Goal: Transaction & Acquisition: Subscribe to service/newsletter

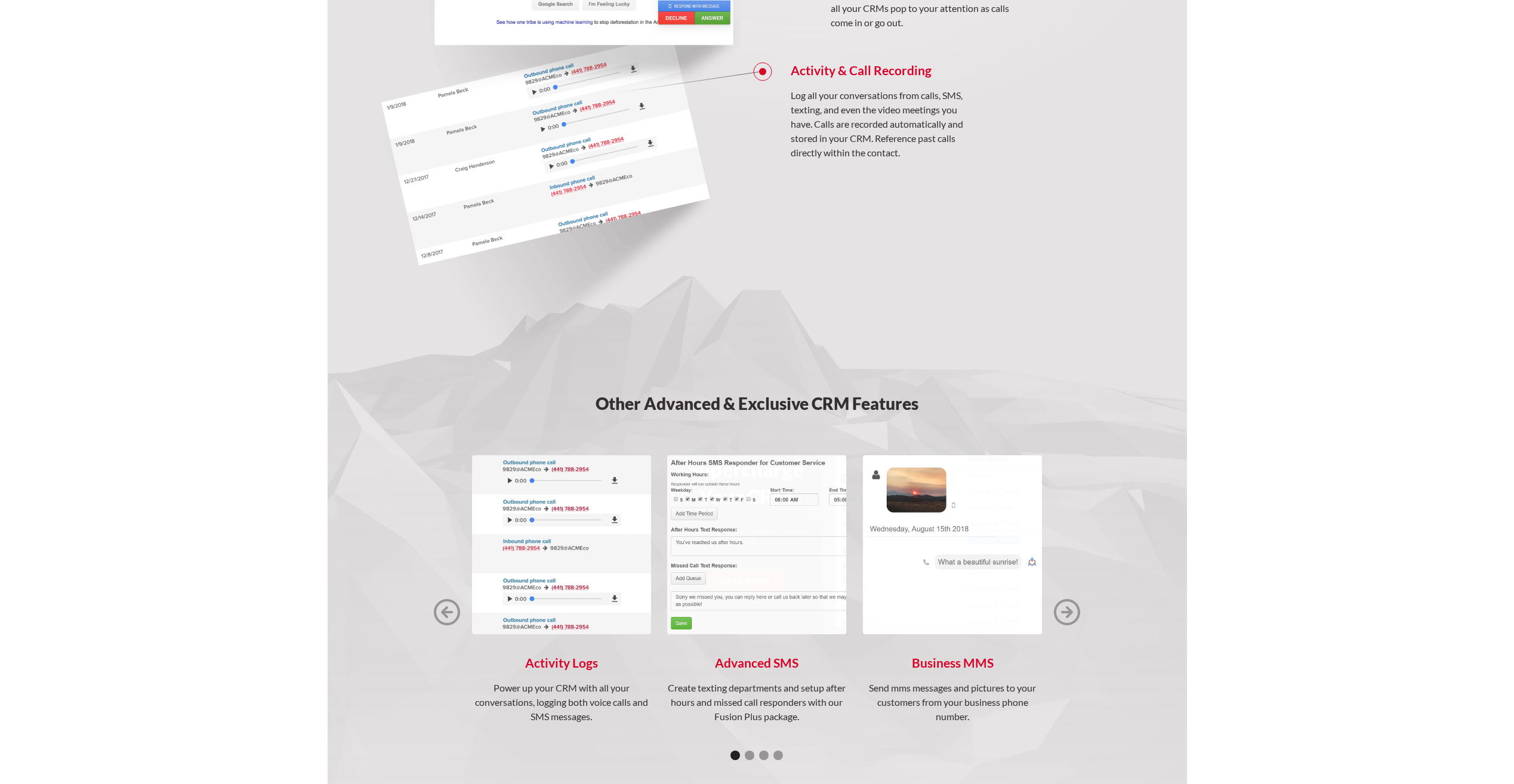
scroll to position [1313, 0]
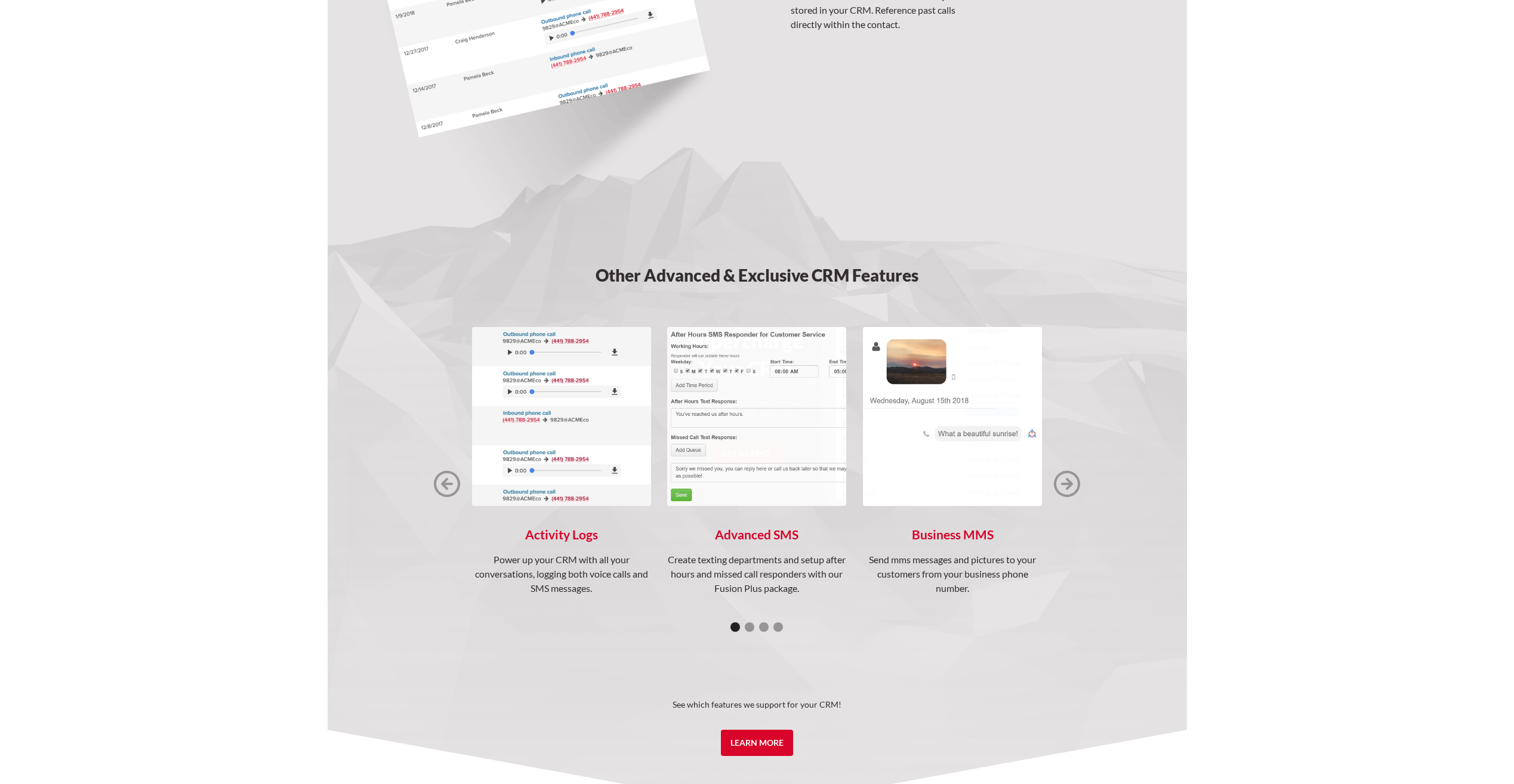
click at [1063, 476] on img "next slide" at bounding box center [1067, 484] width 26 height 26
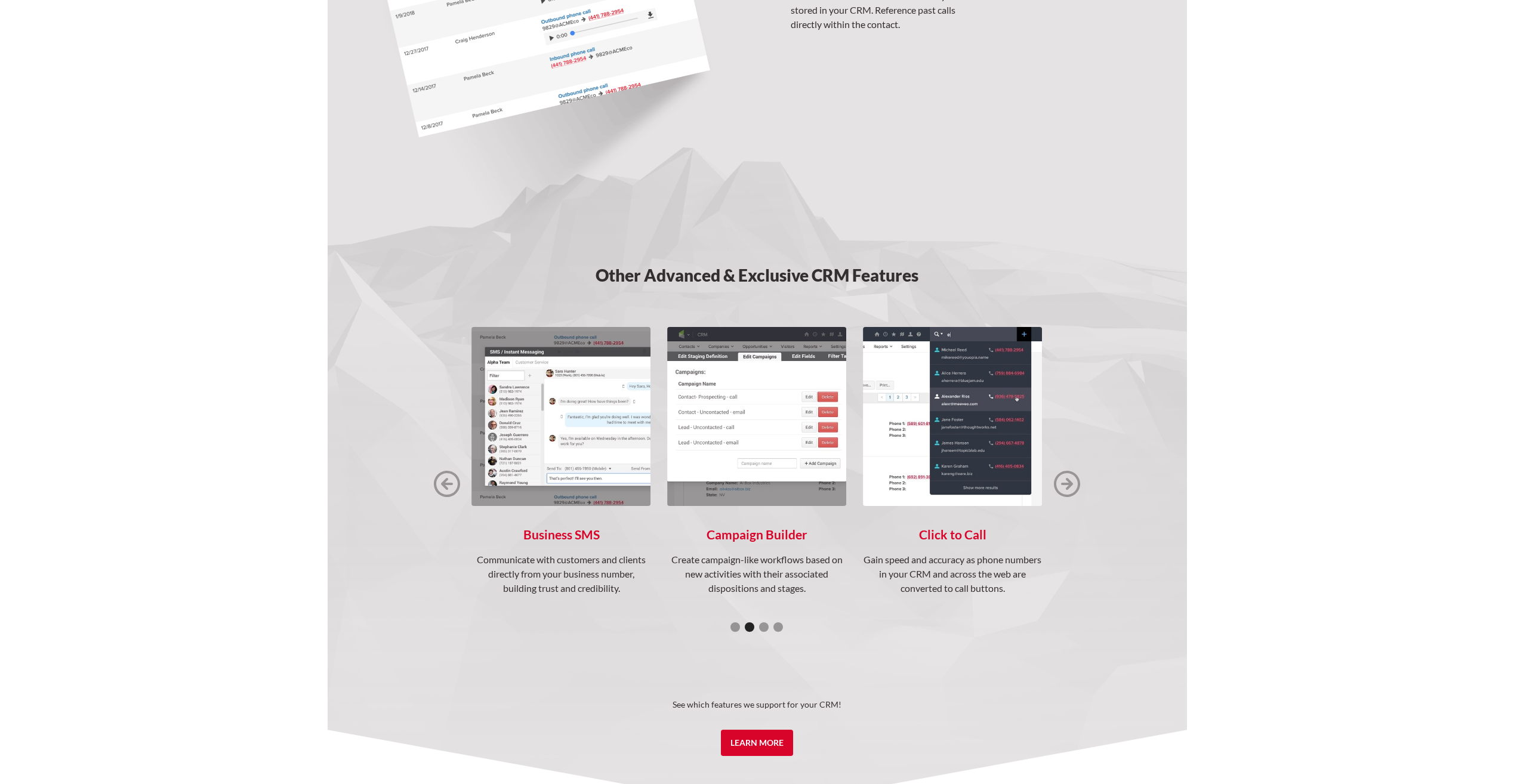
click at [1063, 480] on img "next slide" at bounding box center [1067, 484] width 26 height 26
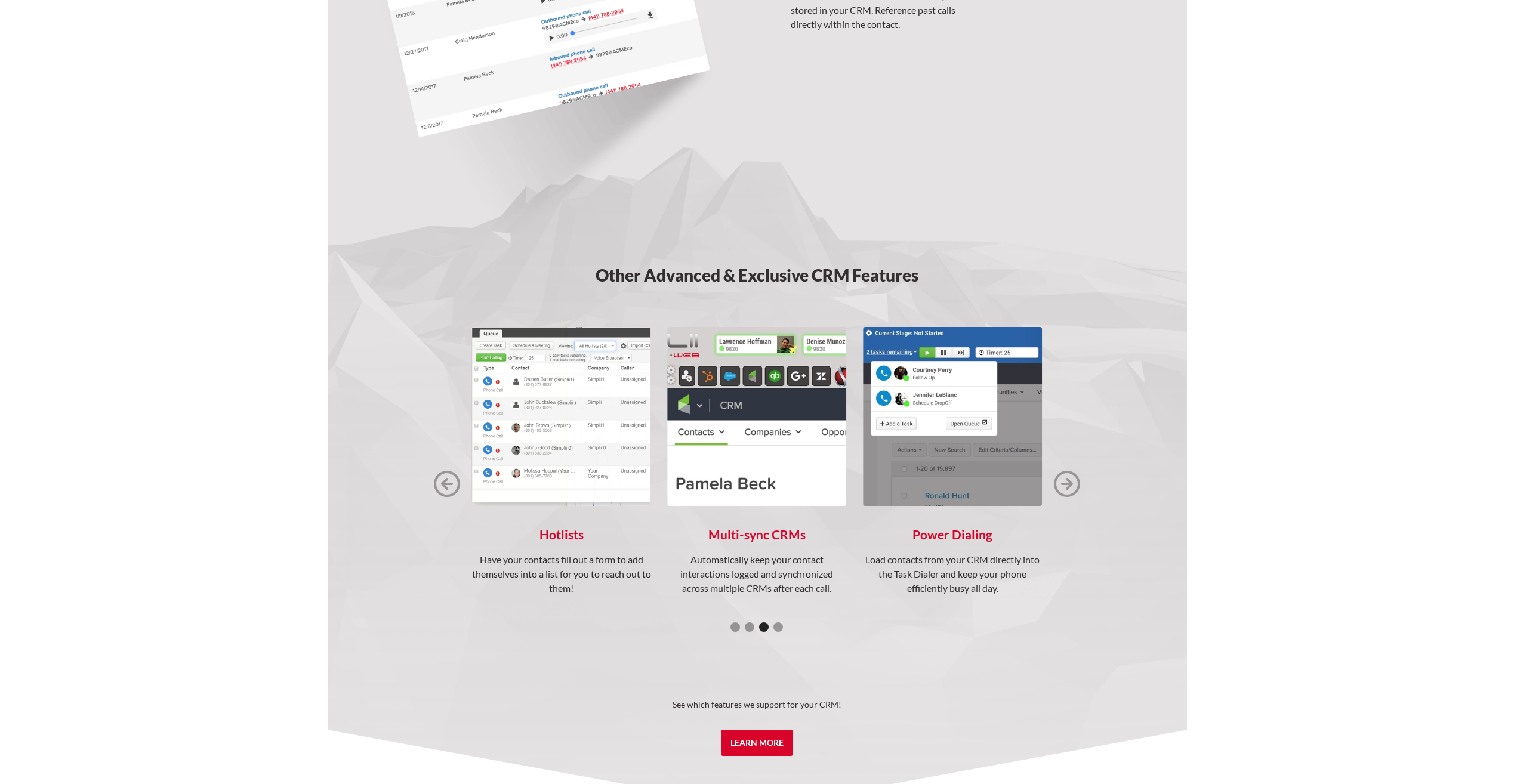
click at [1063, 480] on img "next slide" at bounding box center [1067, 484] width 26 height 26
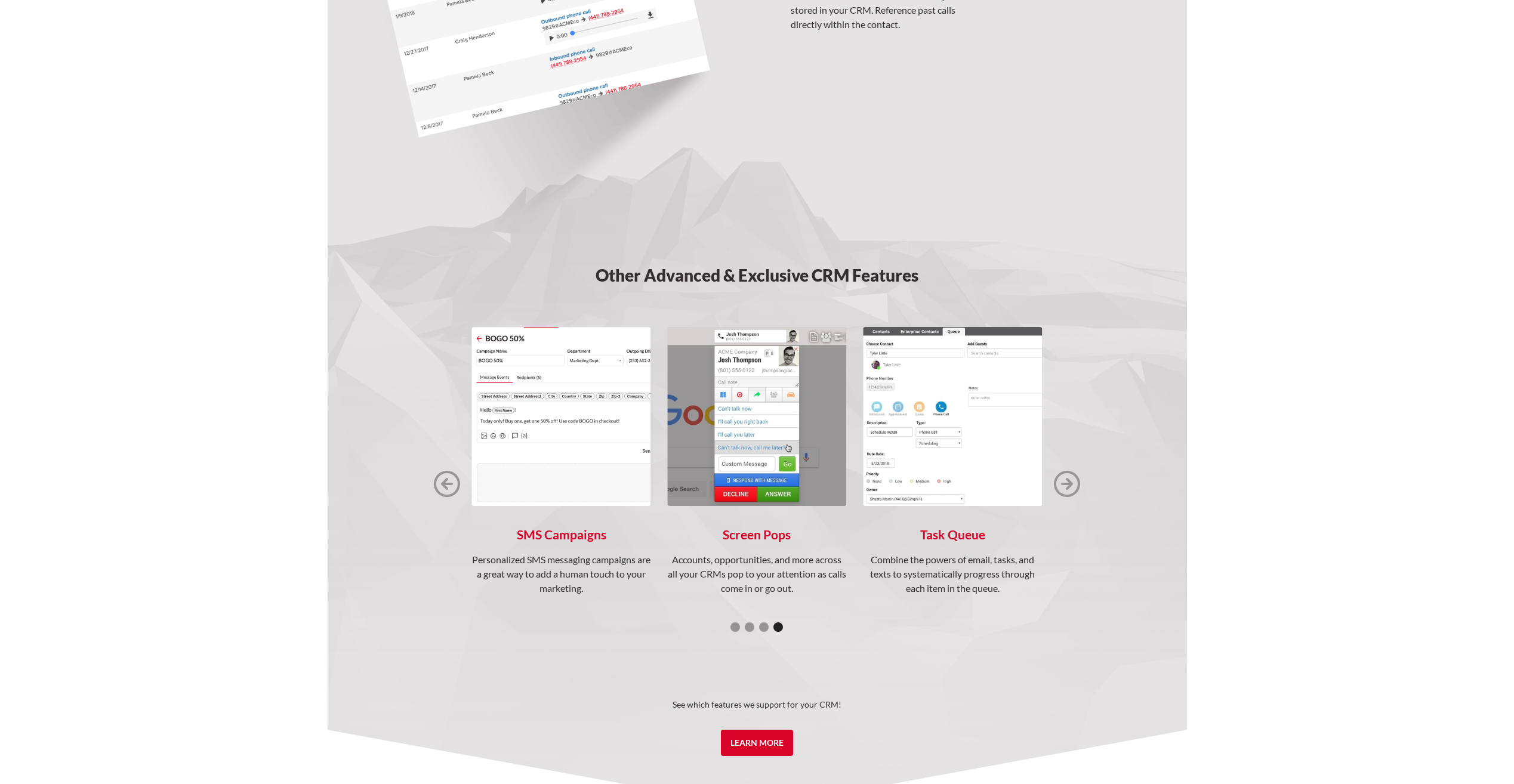
click at [1063, 480] on img "next slide" at bounding box center [1067, 484] width 26 height 26
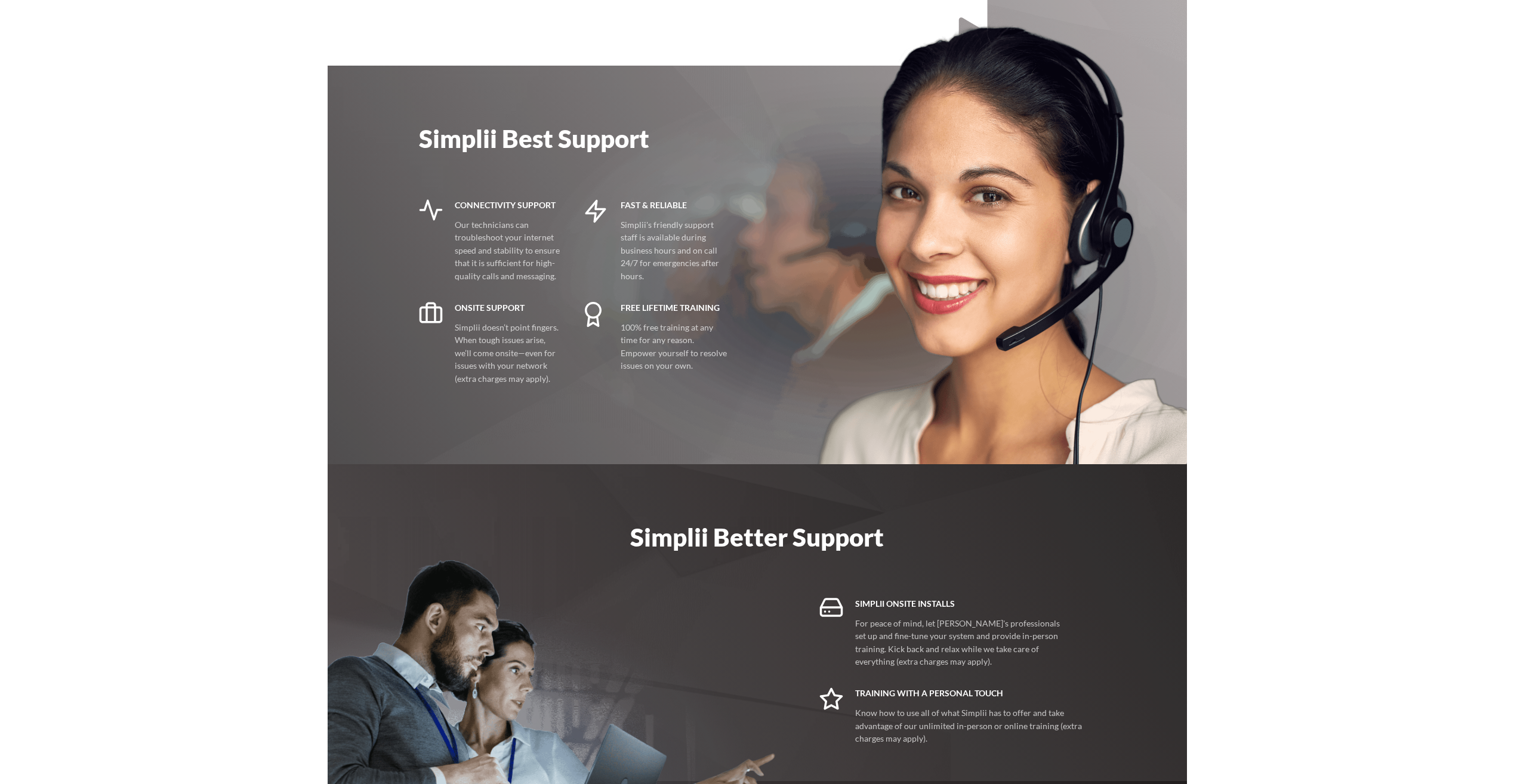
scroll to position [2319, 0]
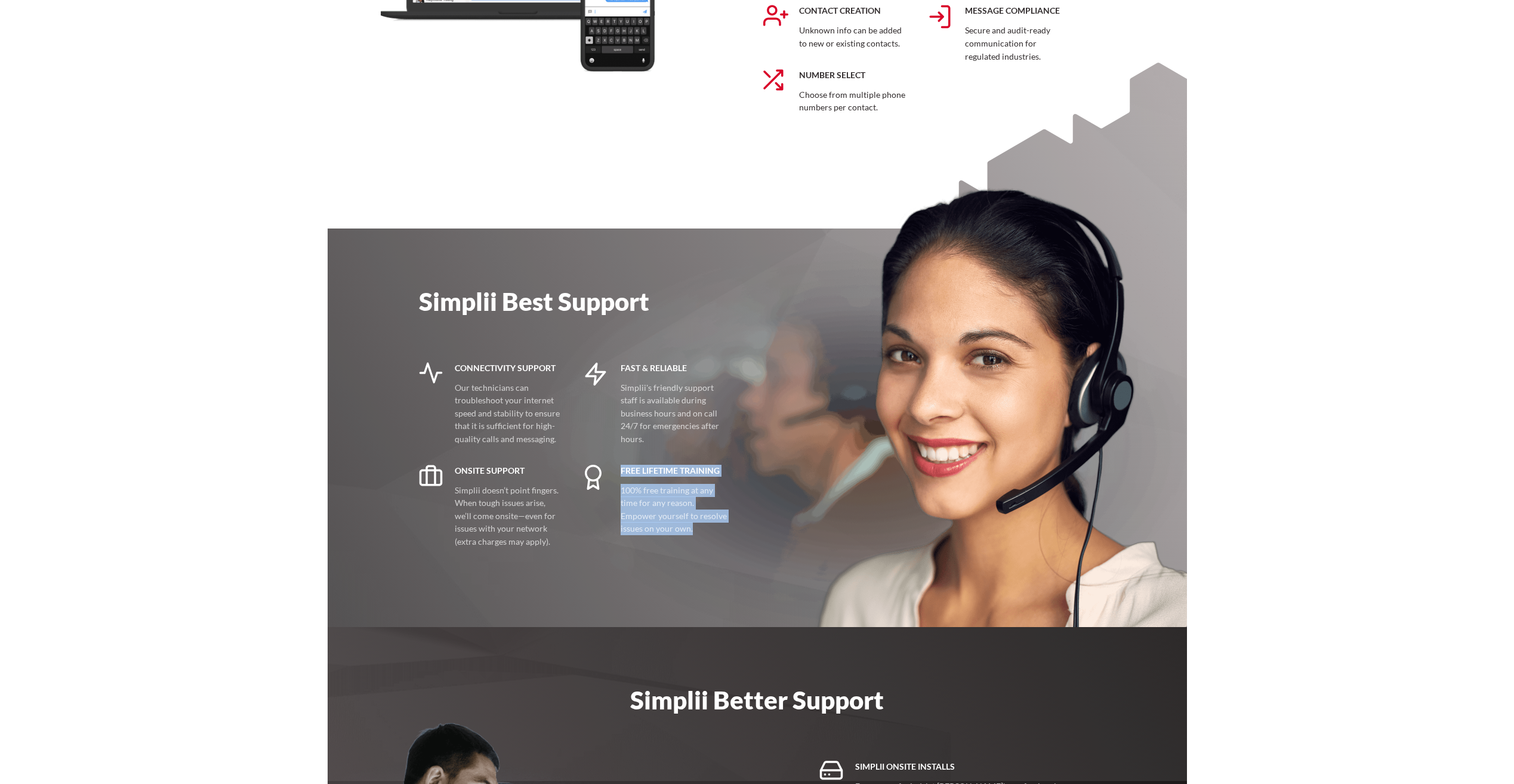
drag, startPoint x: 684, startPoint y: 518, endPoint x: 606, endPoint y: 463, distance: 95.4
click at [606, 465] on div "Free Lifetime Training 100% free training at any time for any reason. Empower y…" at bounding box center [669, 499] width 167 height 71
drag, startPoint x: 606, startPoint y: 463, endPoint x: 523, endPoint y: 430, distance: 89.3
click at [523, 430] on p "Our technicians can troubleshoot your internet speed and stability to ensure th…" at bounding box center [508, 413] width 107 height 64
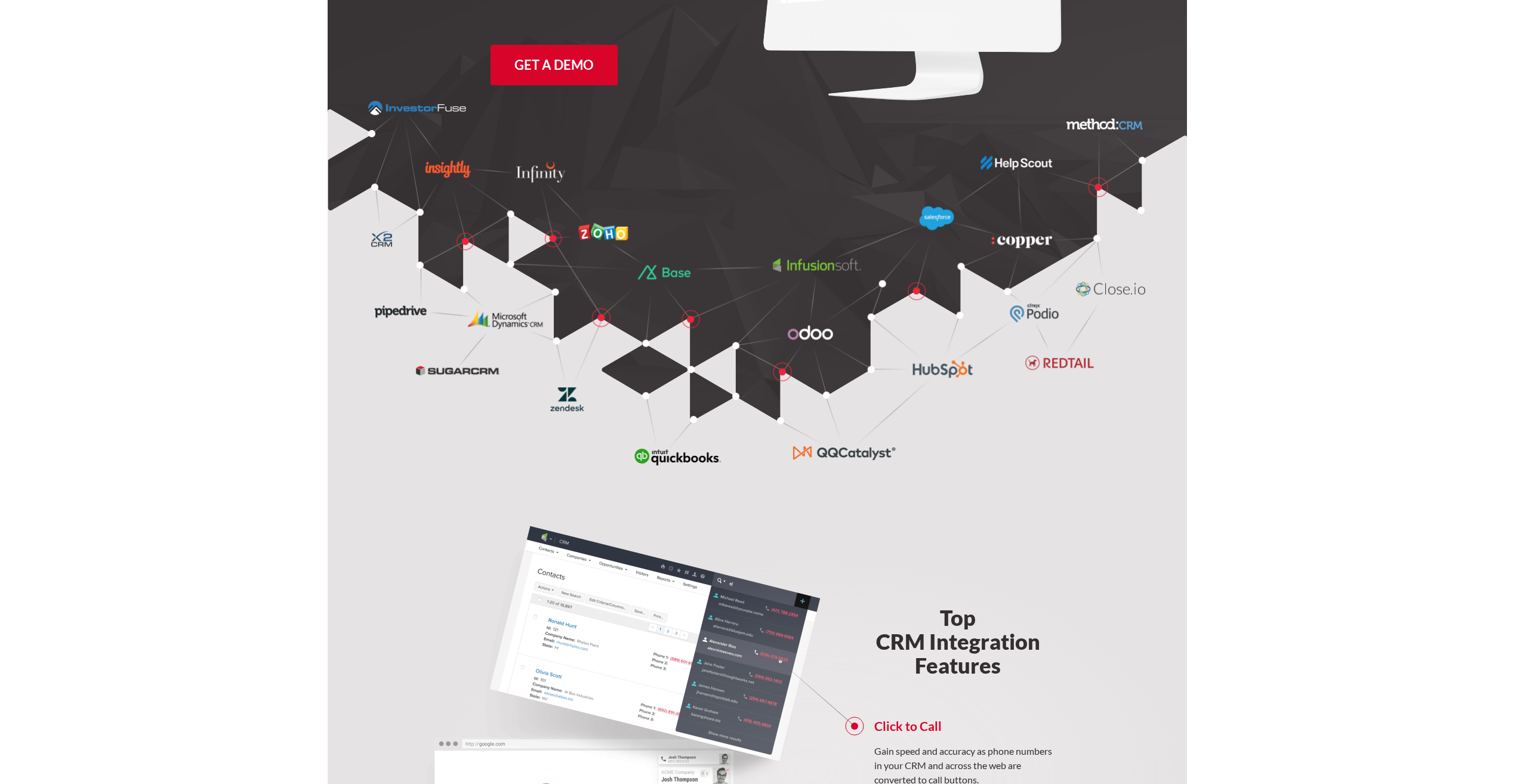
scroll to position [0, 0]
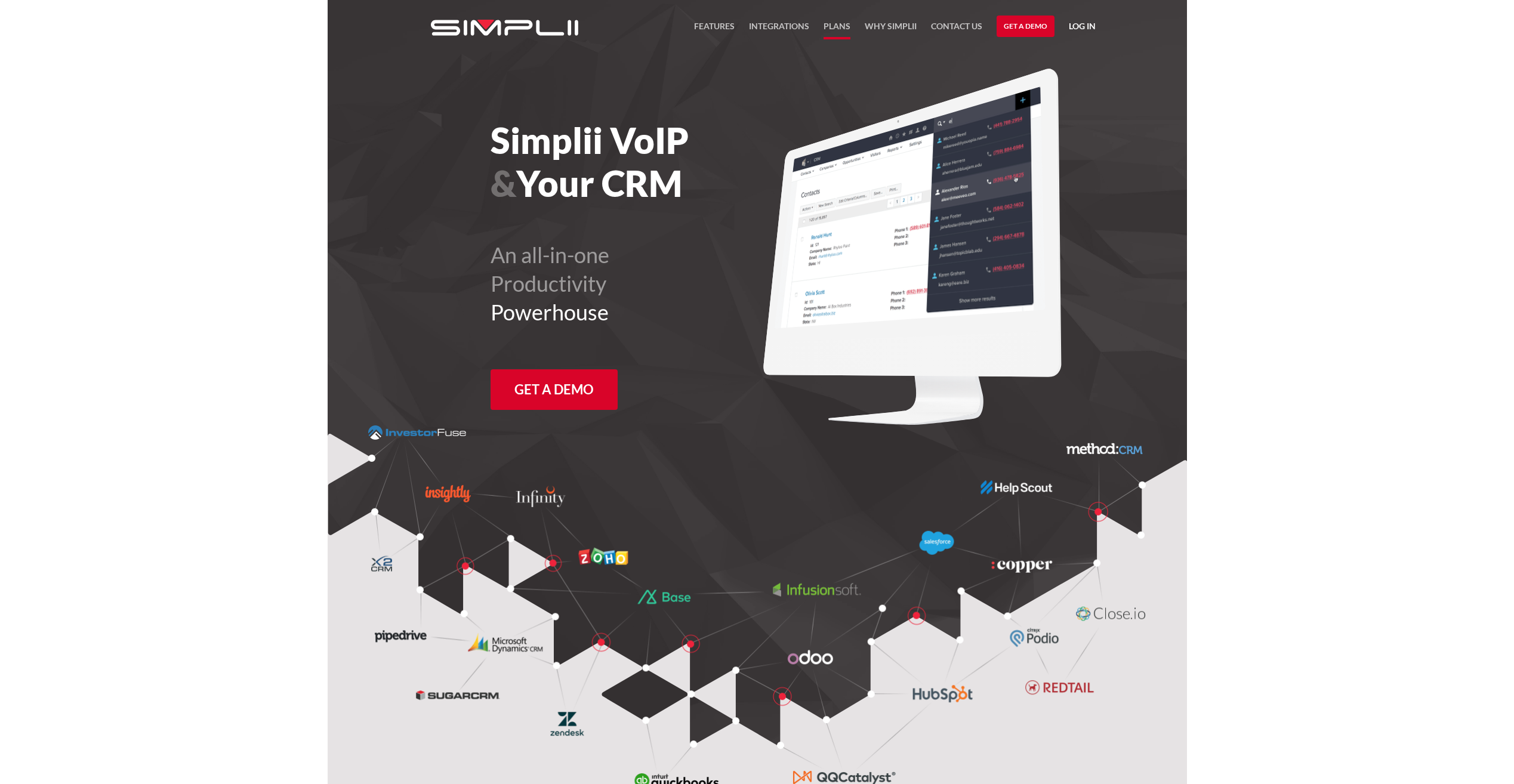
click at [841, 28] on link "Plans" at bounding box center [837, 29] width 27 height 21
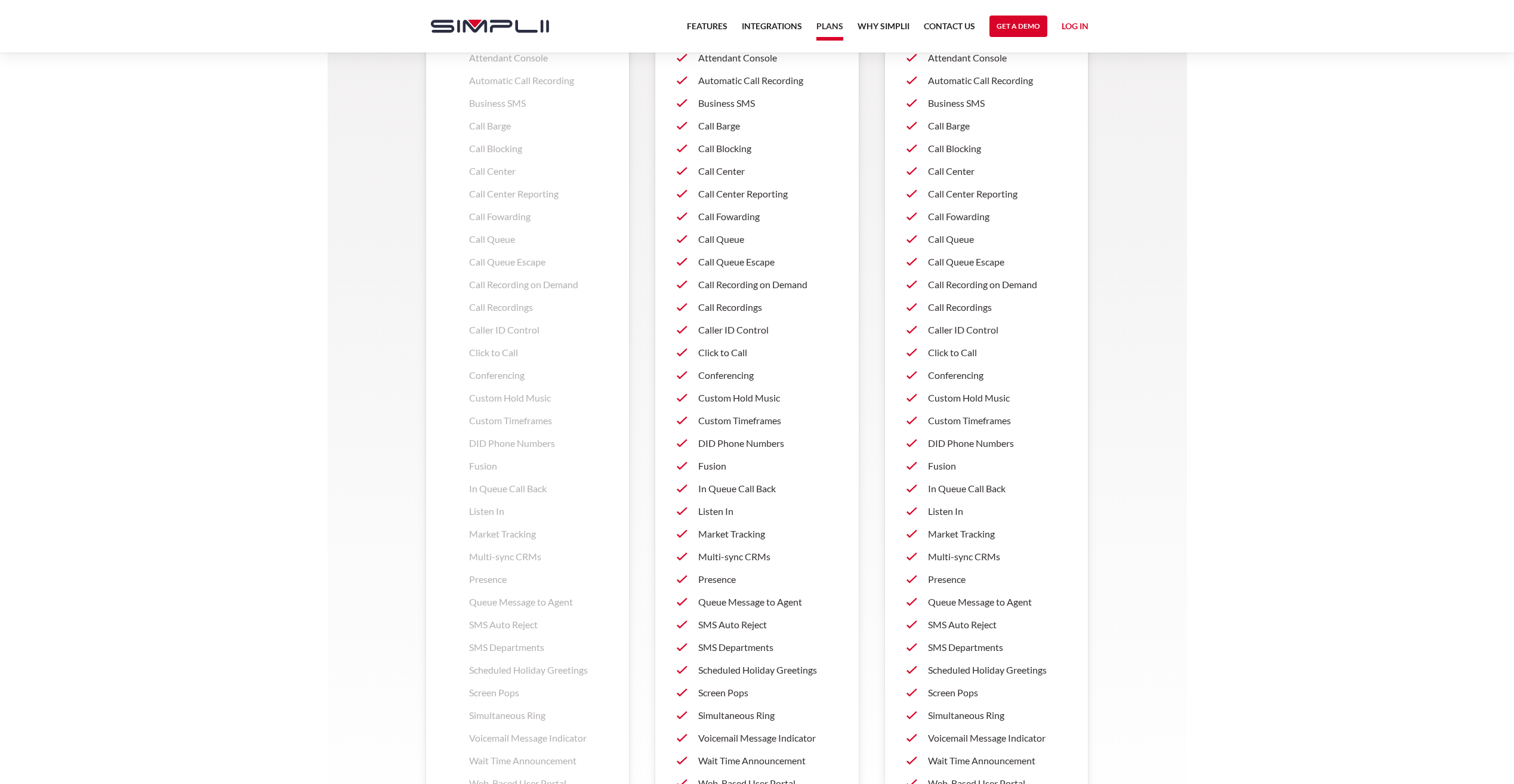
scroll to position [954, 0]
